Goal: Find specific page/section

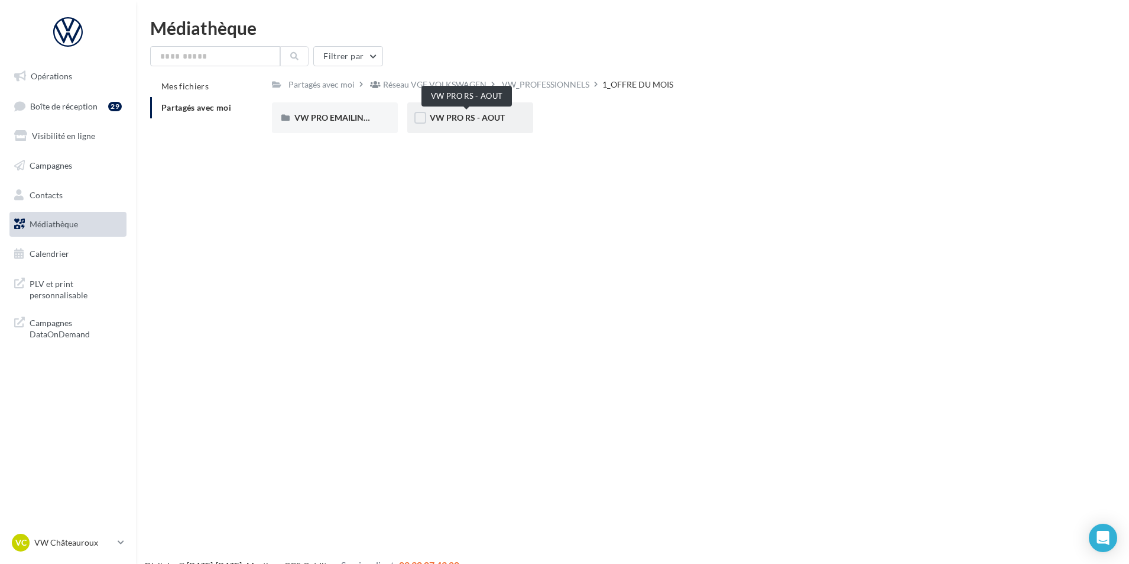
click at [454, 118] on span "VW PRO RS - AOUT" at bounding box center [467, 117] width 75 height 10
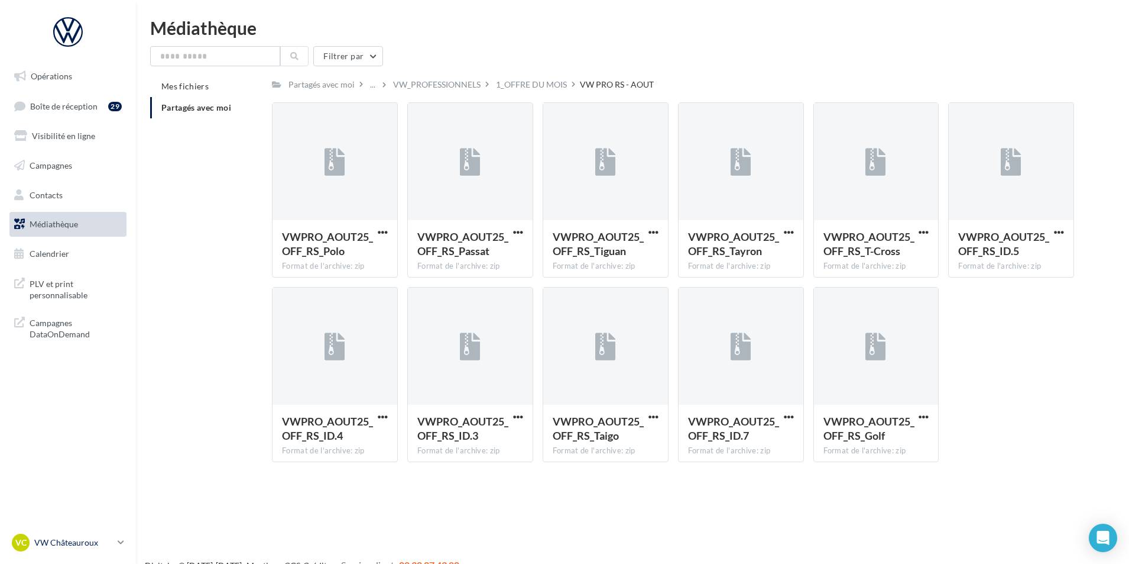
click at [57, 532] on link "VC VW Châteauroux vw-alse-36007" at bounding box center [67, 542] width 117 height 22
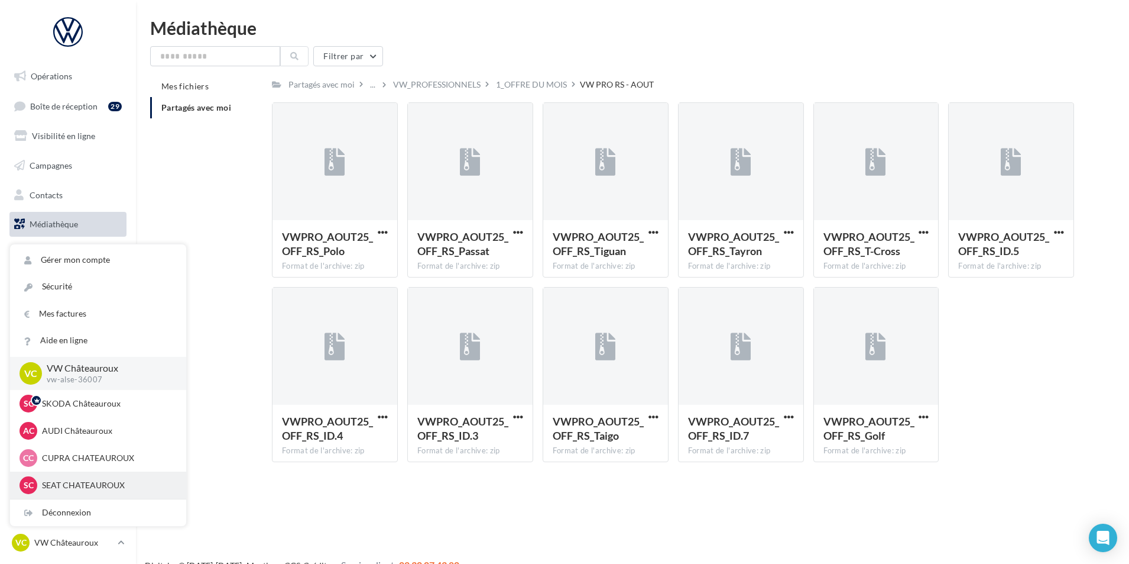
click at [91, 478] on div "SC SEAT [GEOGRAPHIC_DATA] seat-[GEOGRAPHIC_DATA]-36007" at bounding box center [98, 485] width 157 height 18
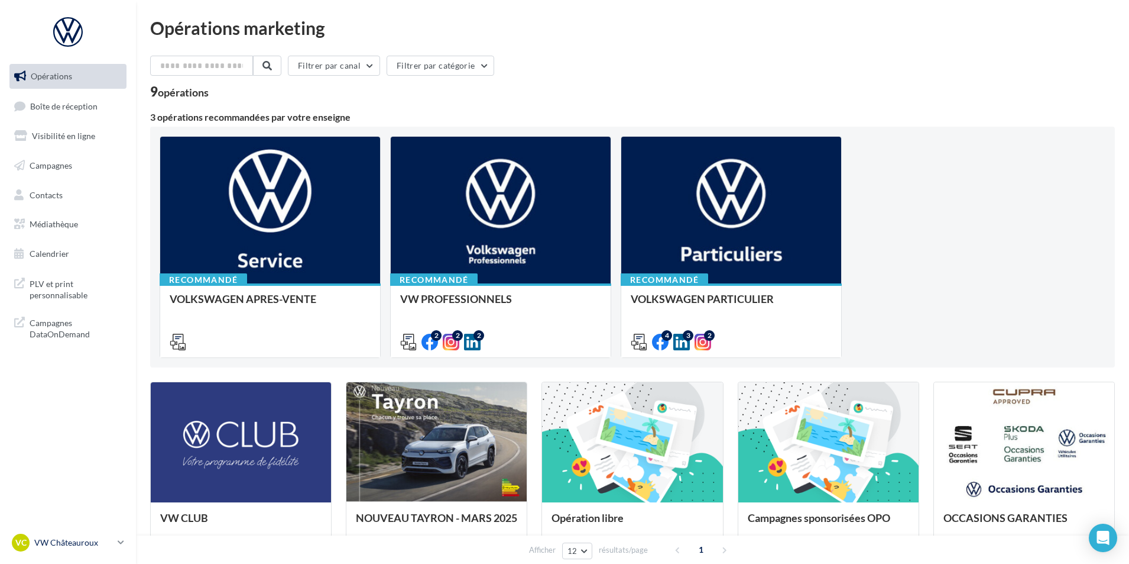
click at [107, 540] on p "VW Châteauroux" at bounding box center [73, 542] width 79 height 12
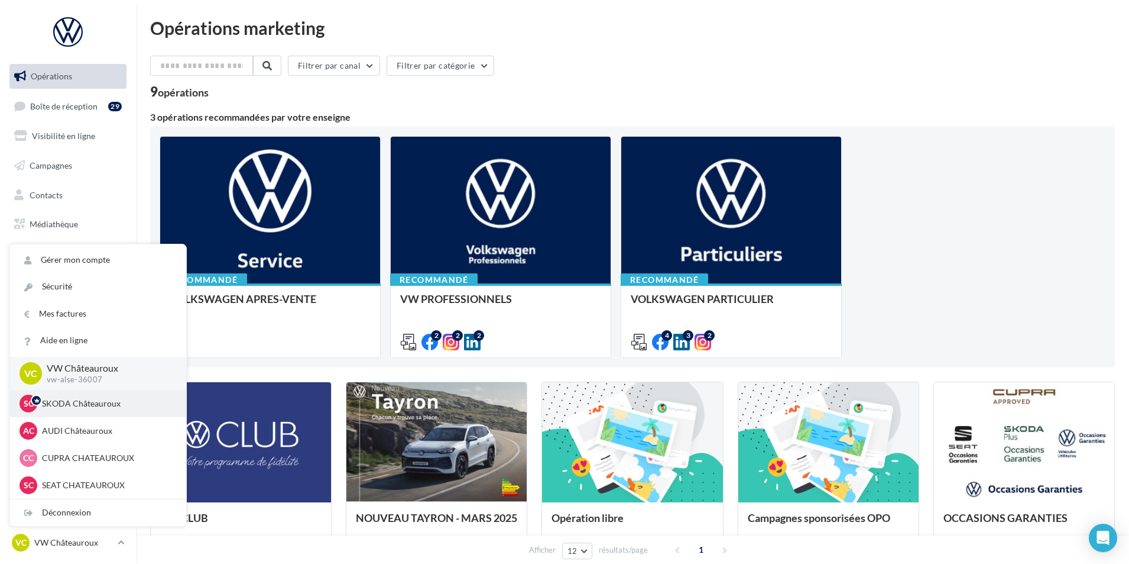
click at [105, 399] on p "SKODA Châteauroux" at bounding box center [107, 403] width 130 height 12
